Goal: Task Accomplishment & Management: Manage account settings

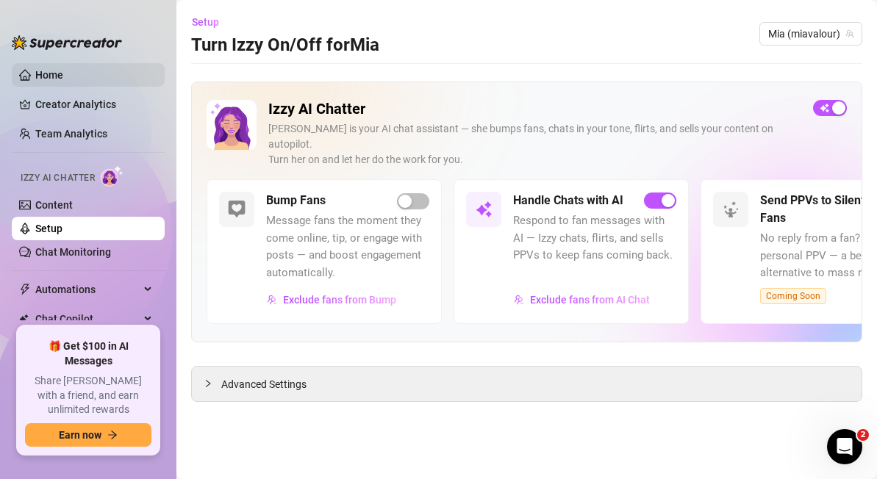
click at [63, 75] on link "Home" at bounding box center [49, 75] width 28 height 12
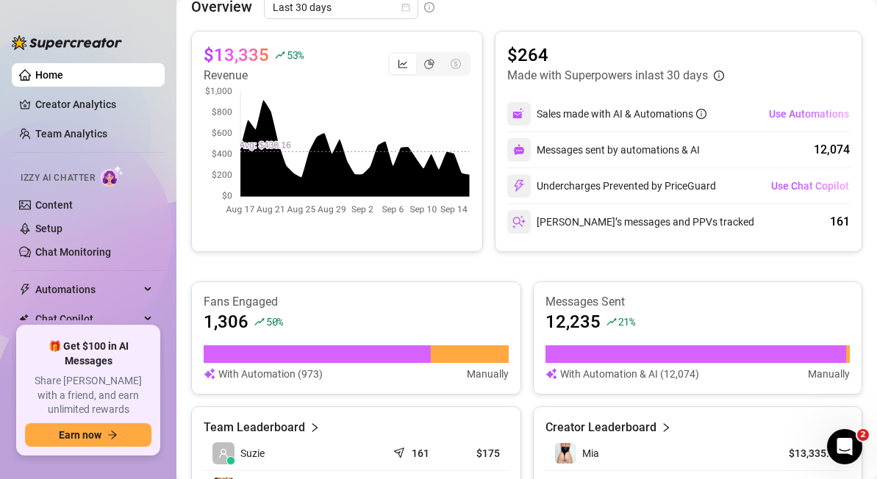
scroll to position [357, 0]
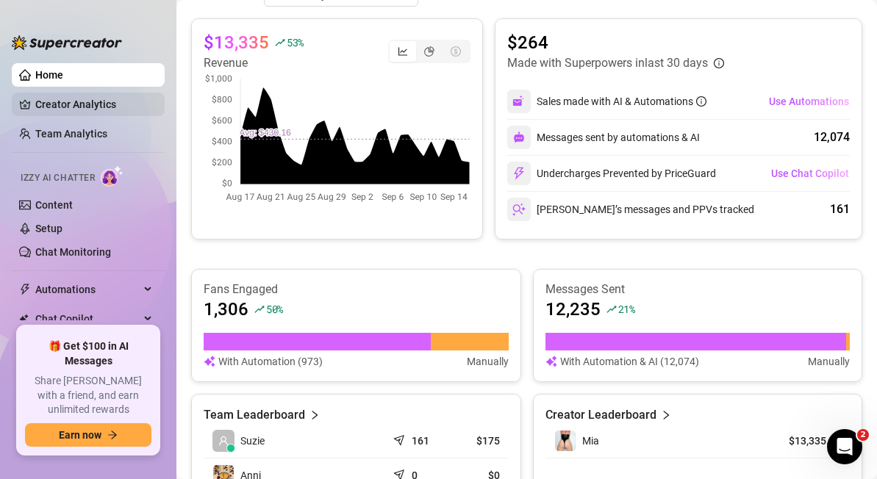
click at [101, 104] on link "Creator Analytics" at bounding box center [94, 105] width 118 height 24
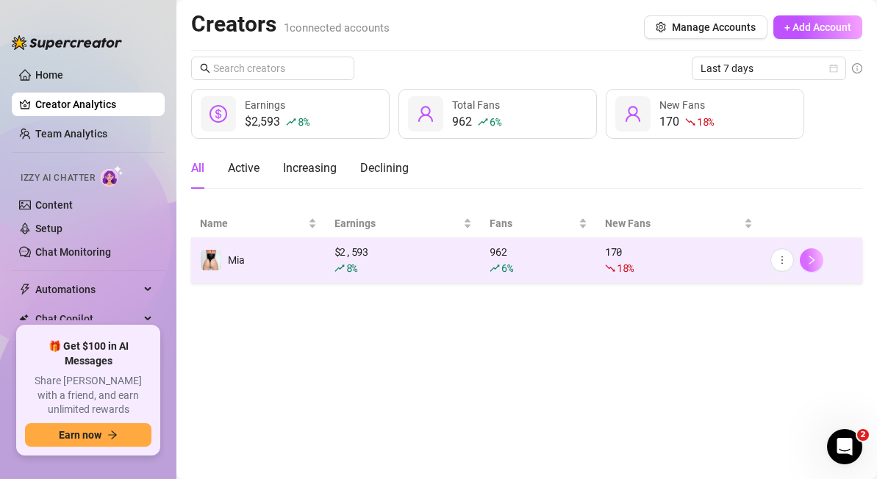
click at [817, 258] on button "button" at bounding box center [812, 261] width 24 height 24
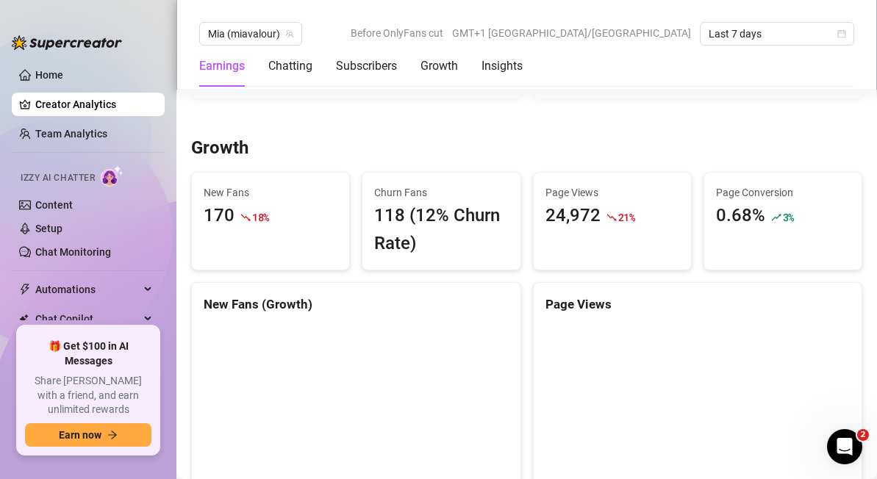
scroll to position [1198, 0]
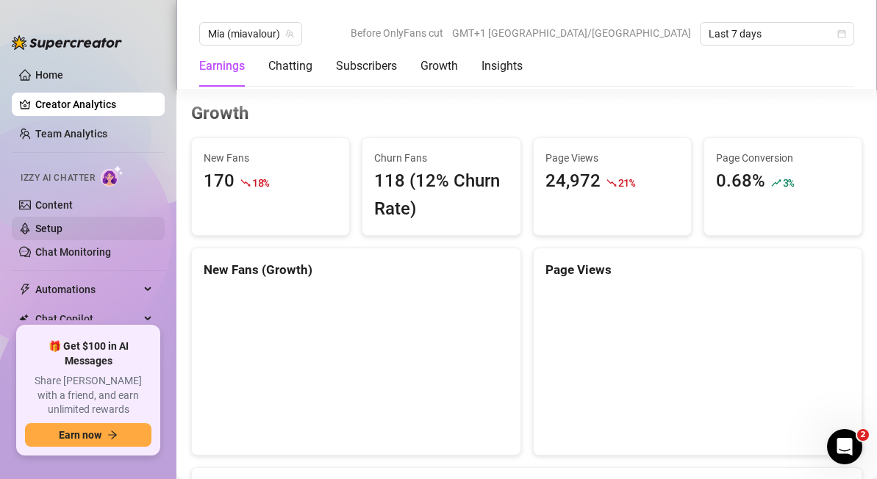
click at [51, 230] on link "Setup" at bounding box center [48, 229] width 27 height 12
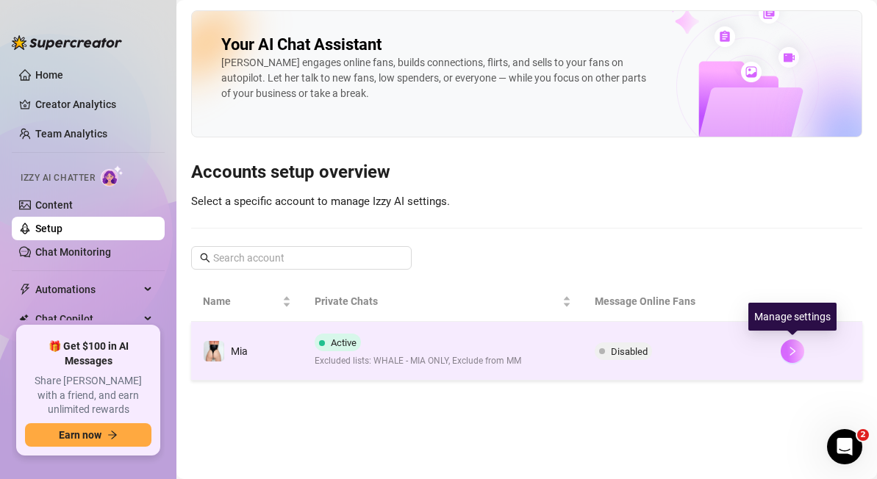
click at [790, 353] on icon "right" at bounding box center [793, 351] width 10 height 10
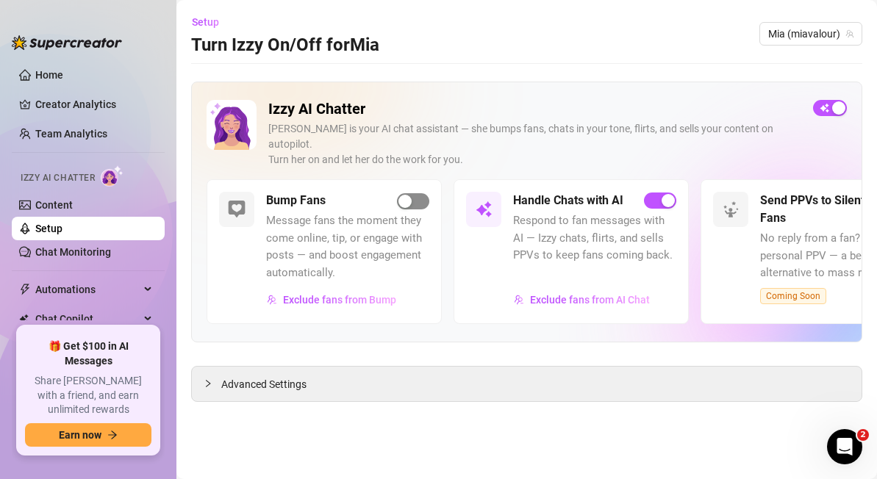
click at [401, 195] on div "button" at bounding box center [405, 201] width 13 height 13
click at [73, 203] on link "Content" at bounding box center [54, 205] width 38 height 12
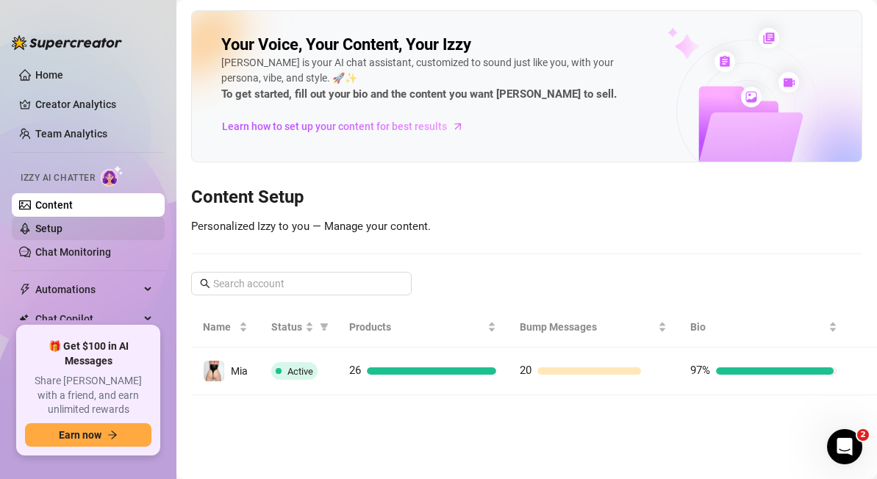
click at [58, 228] on link "Setup" at bounding box center [48, 229] width 27 height 12
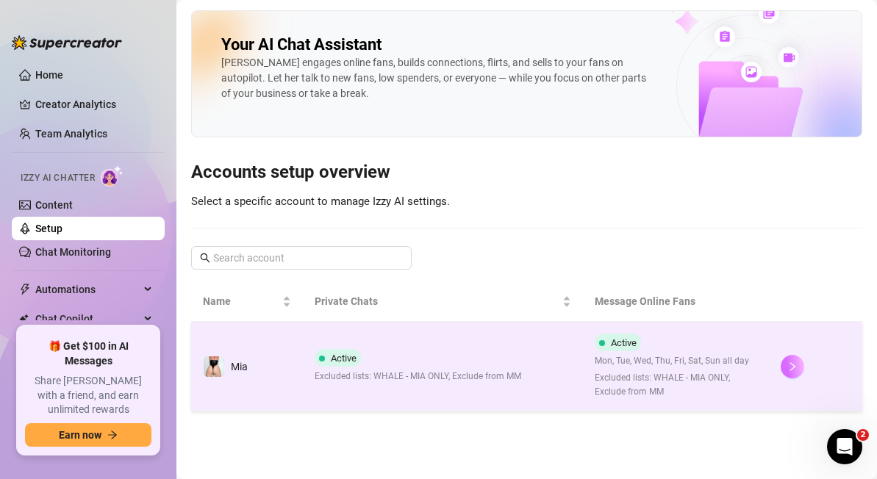
click at [793, 369] on icon "right" at bounding box center [793, 367] width 10 height 10
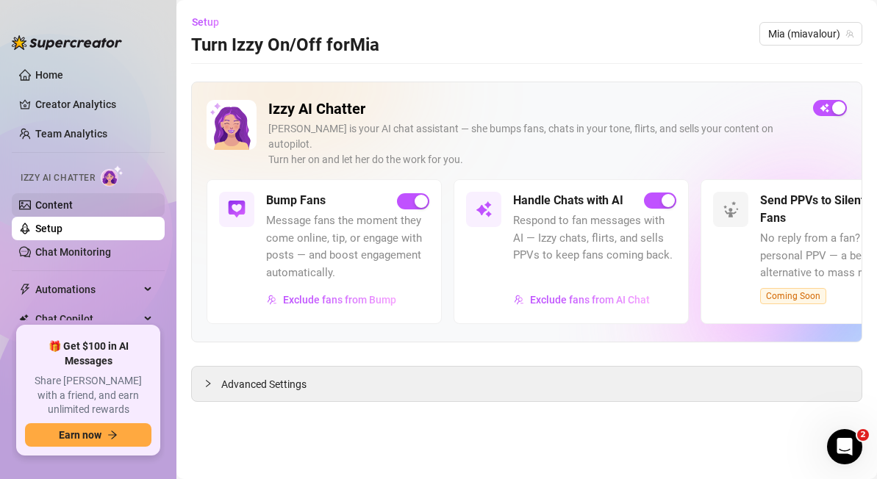
click at [57, 199] on link "Content" at bounding box center [54, 205] width 38 height 12
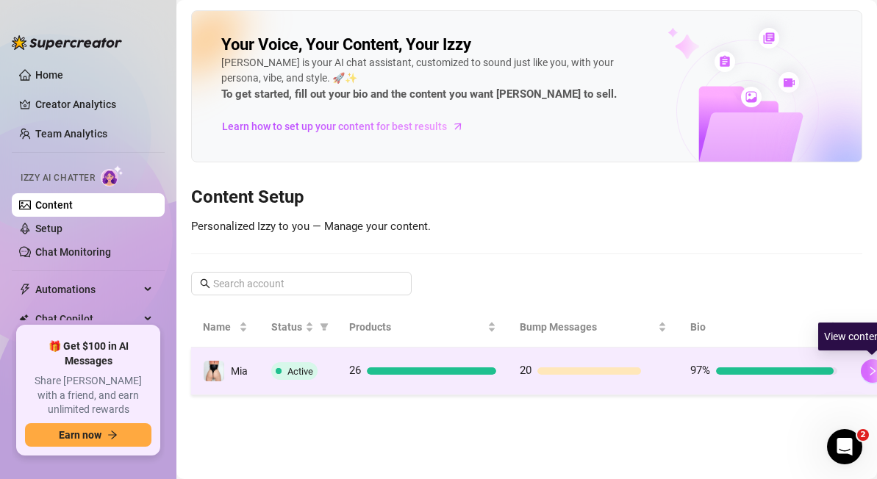
click at [868, 367] on icon "right" at bounding box center [873, 371] width 10 height 10
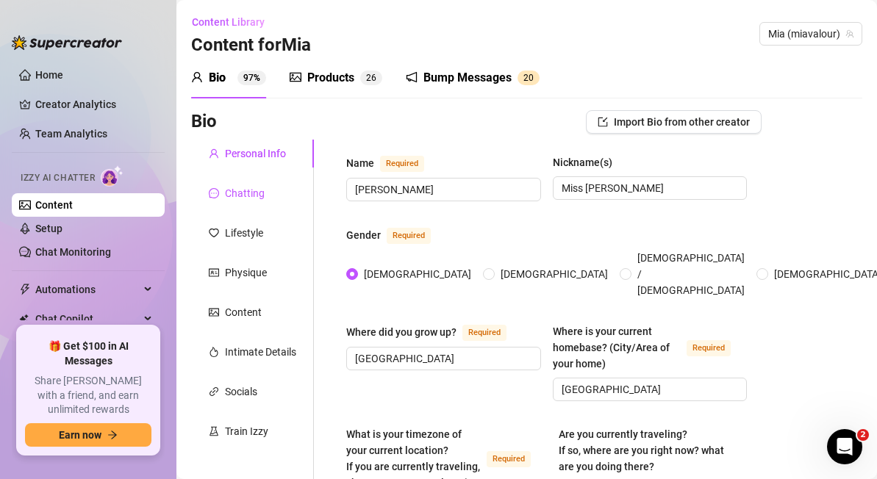
click at [229, 196] on div "Chatting" at bounding box center [245, 193] width 40 height 16
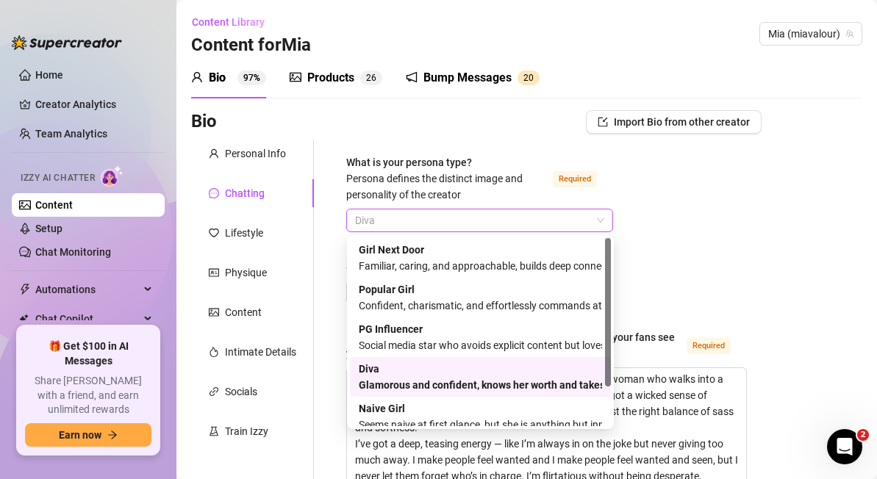
click at [363, 217] on span "Diva" at bounding box center [479, 221] width 249 height 22
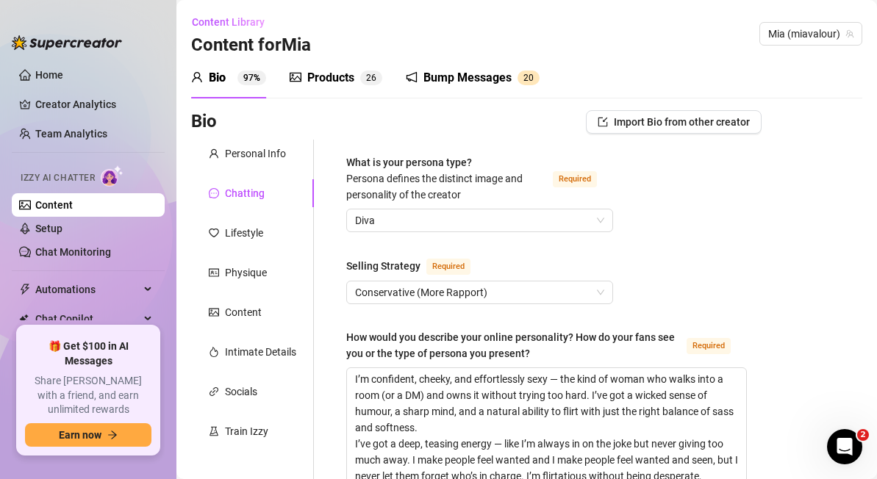
click at [571, 293] on span "Conservative (More Rapport)" at bounding box center [479, 293] width 249 height 22
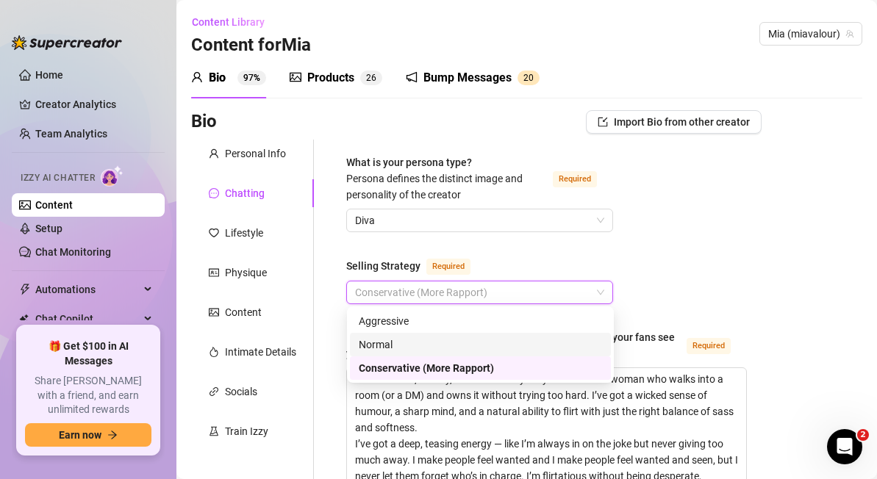
click at [484, 346] on div "Normal" at bounding box center [480, 345] width 243 height 16
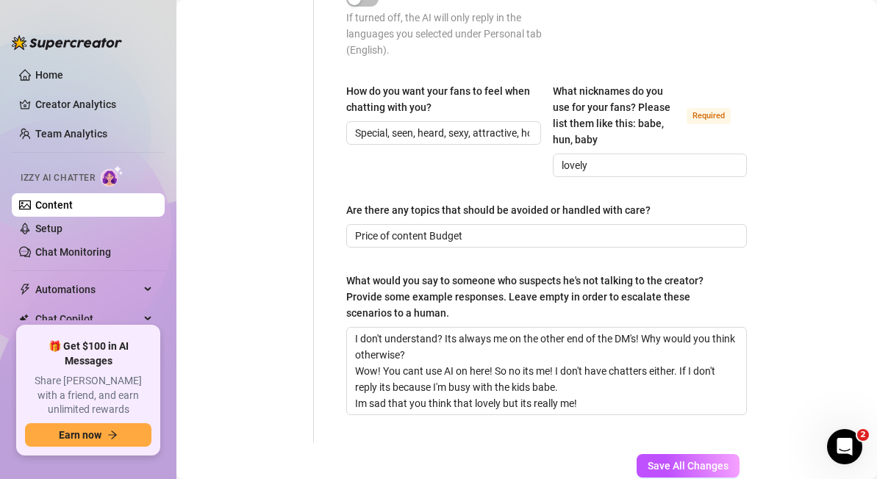
scroll to position [1238, 0]
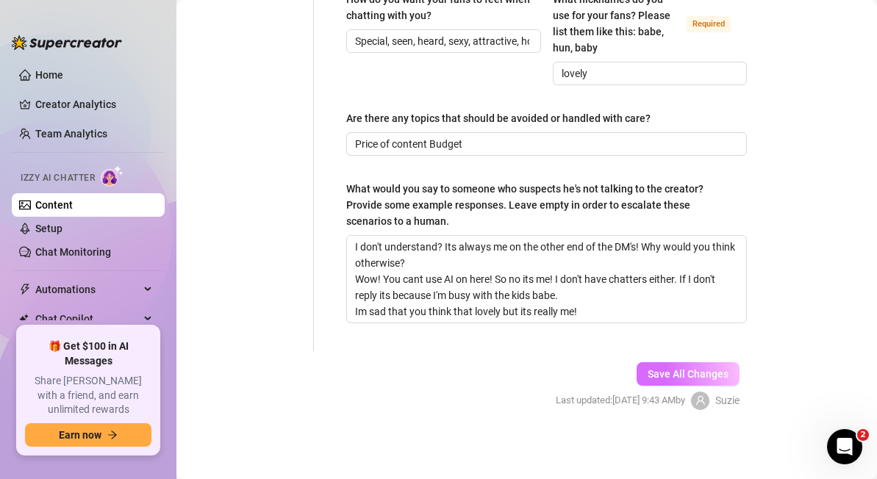
click at [702, 375] on span "Save All Changes" at bounding box center [688, 374] width 81 height 12
